Goal: Task Accomplishment & Management: Complete application form

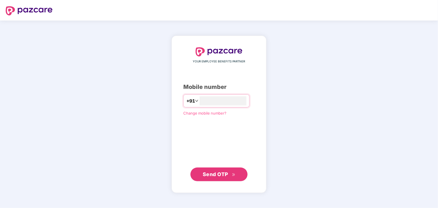
type input "**********"
click at [219, 172] on span "Send OTP" at bounding box center [215, 175] width 25 height 6
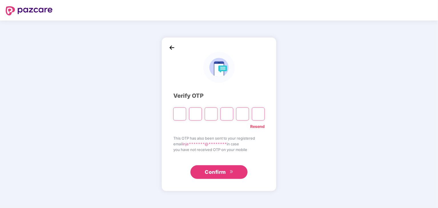
type input "*"
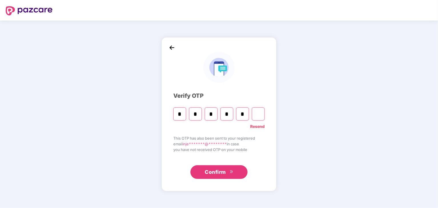
type input "*"
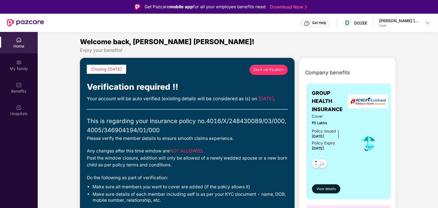
click at [269, 71] on span "Start verification" at bounding box center [268, 70] width 31 height 6
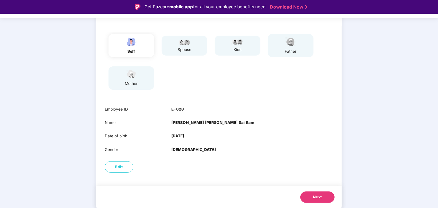
scroll to position [14, 0]
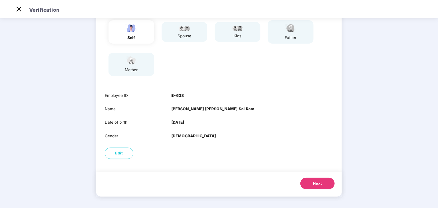
click at [321, 182] on span "Next" at bounding box center [317, 184] width 9 height 6
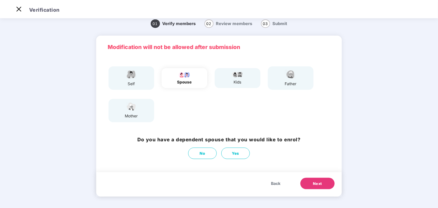
scroll to position [5, 0]
click at [205, 150] on button "No" at bounding box center [202, 153] width 29 height 11
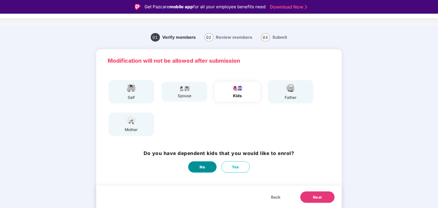
click at [196, 168] on button "No" at bounding box center [202, 167] width 29 height 11
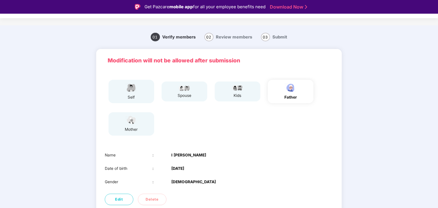
scroll to position [38, 0]
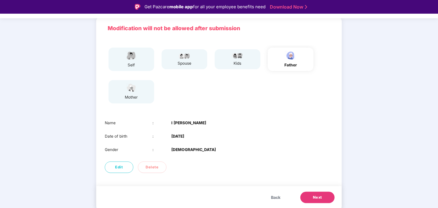
click at [323, 198] on button "Next" at bounding box center [317, 197] width 34 height 11
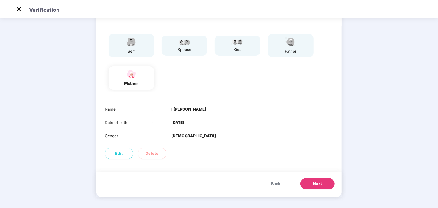
click at [315, 186] on span "Next" at bounding box center [317, 184] width 9 height 6
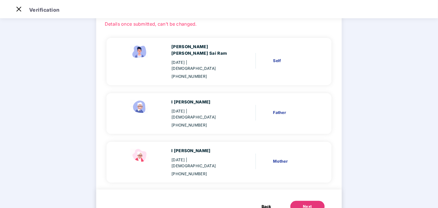
click at [303, 204] on div "Next" at bounding box center [307, 207] width 9 height 6
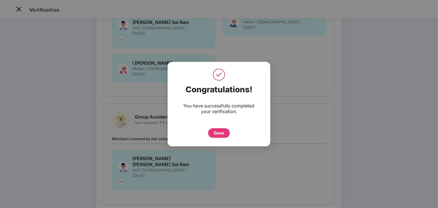
click at [218, 135] on div "Done" at bounding box center [219, 133] width 10 height 6
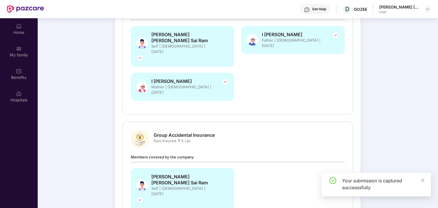
scroll to position [32, 0]
